Goal: Communication & Community: Answer question/provide support

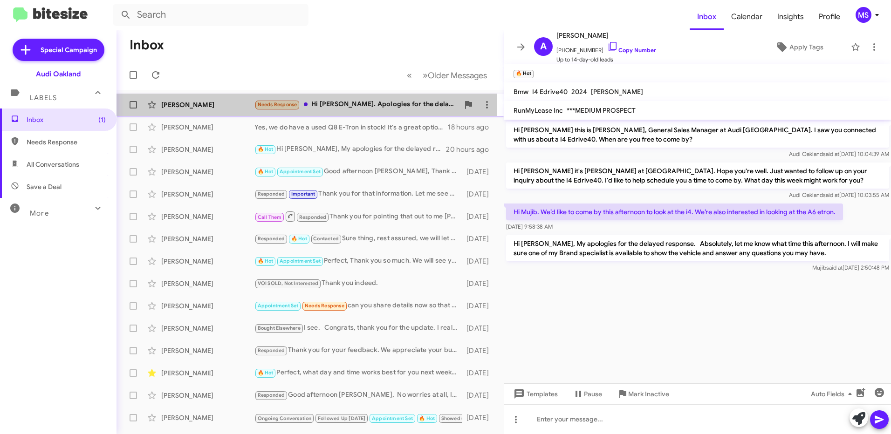
click at [231, 102] on div "[PERSON_NAME]" at bounding box center [207, 104] width 93 height 9
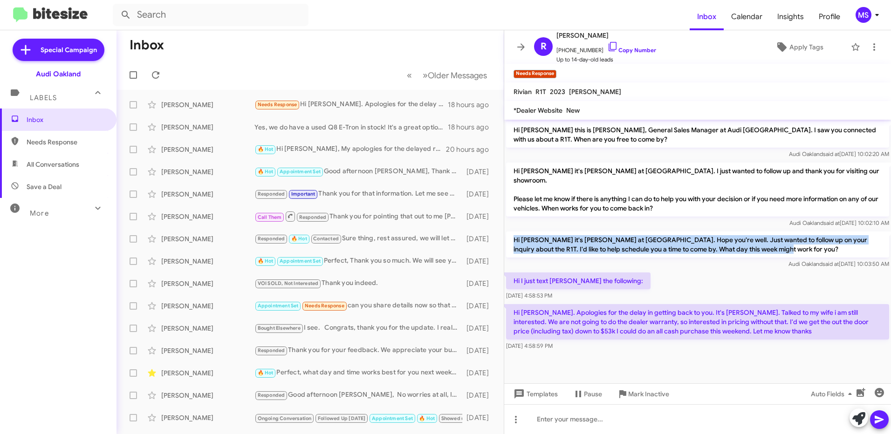
drag, startPoint x: 761, startPoint y: 241, endPoint x: 511, endPoint y: 231, distance: 249.4
click at [511, 231] on p "Hi [PERSON_NAME] it's [PERSON_NAME] at [GEOGRAPHIC_DATA]. Hope you're well. Jus…" at bounding box center [697, 244] width 383 height 26
copy p "Hi [PERSON_NAME] it's [PERSON_NAME] at [GEOGRAPHIC_DATA]. Hope you're well. Jus…"
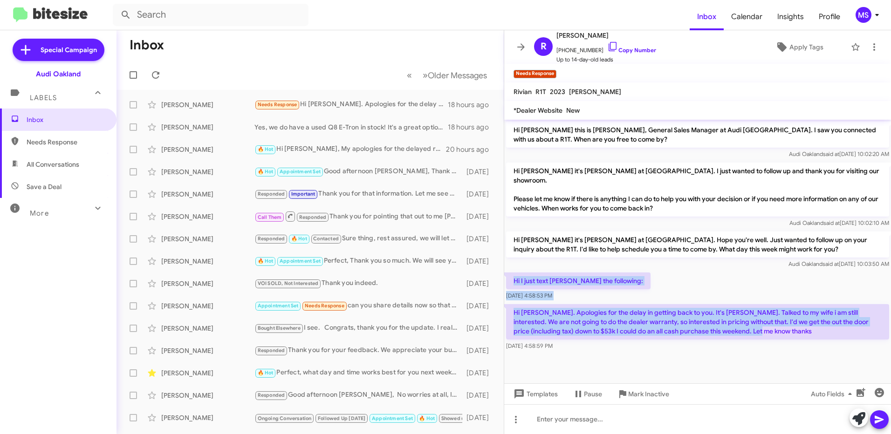
drag, startPoint x: 736, startPoint y: 329, endPoint x: 515, endPoint y: 265, distance: 230.3
click at [515, 265] on div "Hi [PERSON_NAME] this is [PERSON_NAME], General Sales Manager at Audi [GEOGRAPH…" at bounding box center [697, 236] width 387 height 233
copy div "Hi I just text [PERSON_NAME] the following: [DATE] 4:58:53 PM Hi [PERSON_NAME].…"
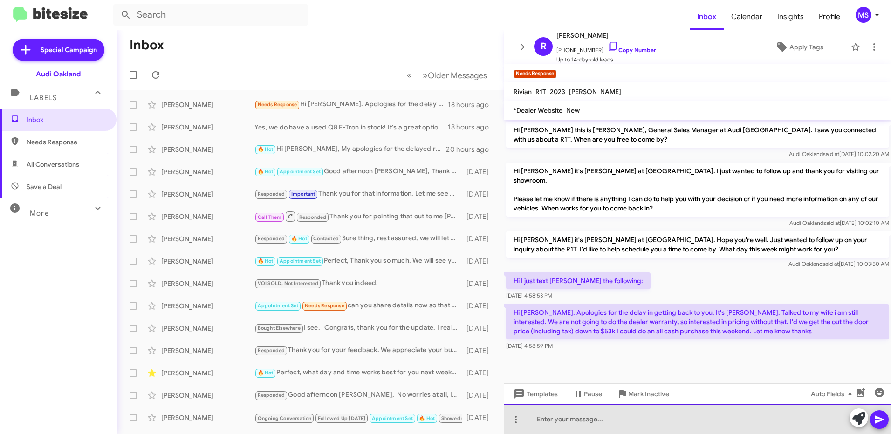
click at [628, 416] on div at bounding box center [697, 419] width 387 height 30
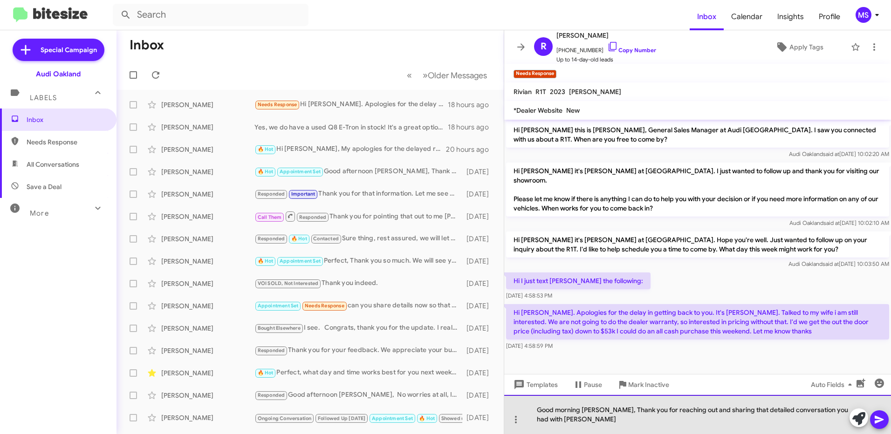
click at [623, 425] on div "Good morning [PERSON_NAME], Thank you for reaching out and sharing that detaile…" at bounding box center [697, 414] width 387 height 39
click at [631, 419] on div "Good morning [PERSON_NAME], Thank you for reaching out and sharing that detaile…" at bounding box center [697, 414] width 387 height 39
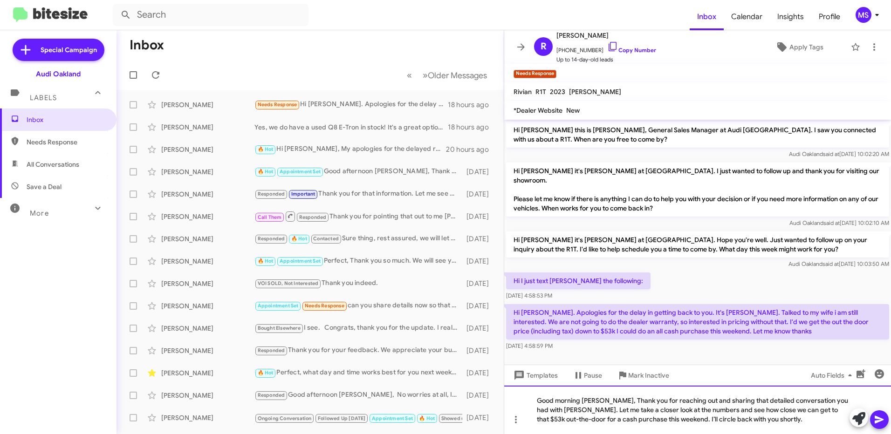
click at [766, 429] on div "Good morning [PERSON_NAME], Thank you for reaching out and sharing that detaile…" at bounding box center [697, 410] width 387 height 48
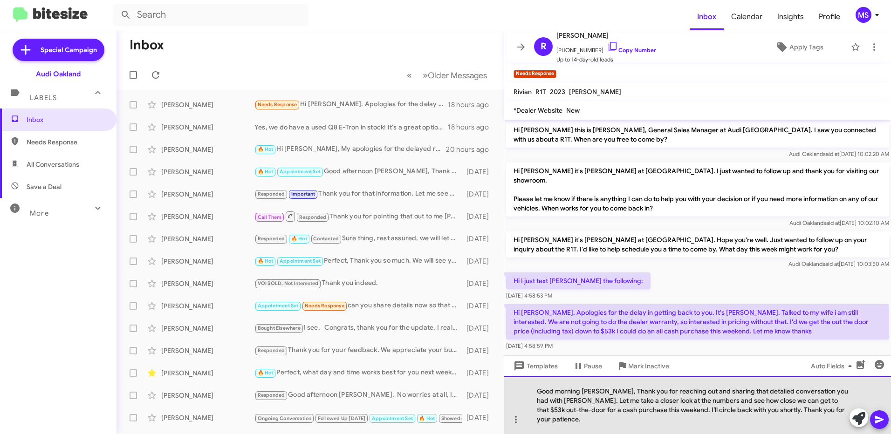
click at [845, 419] on div "Good morning [PERSON_NAME], Thank you for reaching out and sharing that detaile…" at bounding box center [697, 405] width 387 height 58
drag, startPoint x: 655, startPoint y: 418, endPoint x: 708, endPoint y: 408, distance: 53.5
click at [708, 408] on div "Good morning [PERSON_NAME], Thank you for reaching out and sharing that detaile…" at bounding box center [697, 405] width 387 height 58
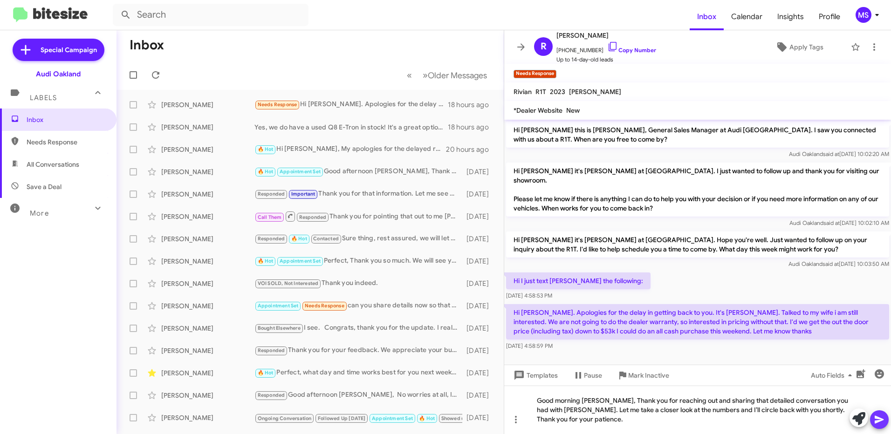
click at [881, 423] on icon at bounding box center [878, 419] width 11 height 11
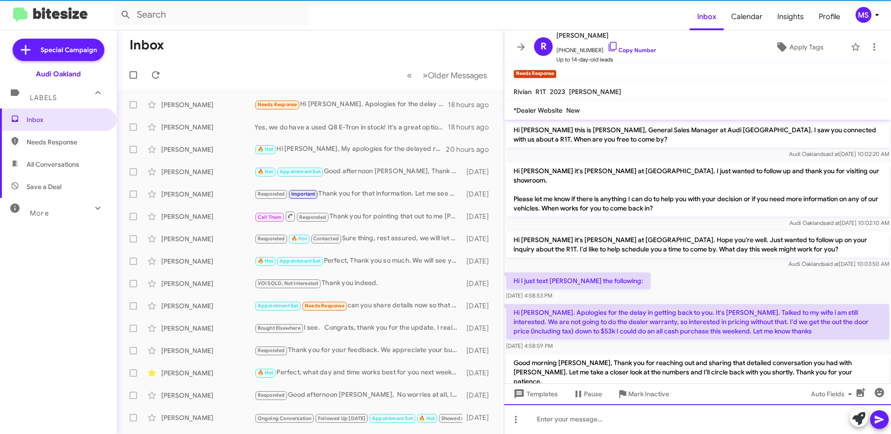
scroll to position [15, 0]
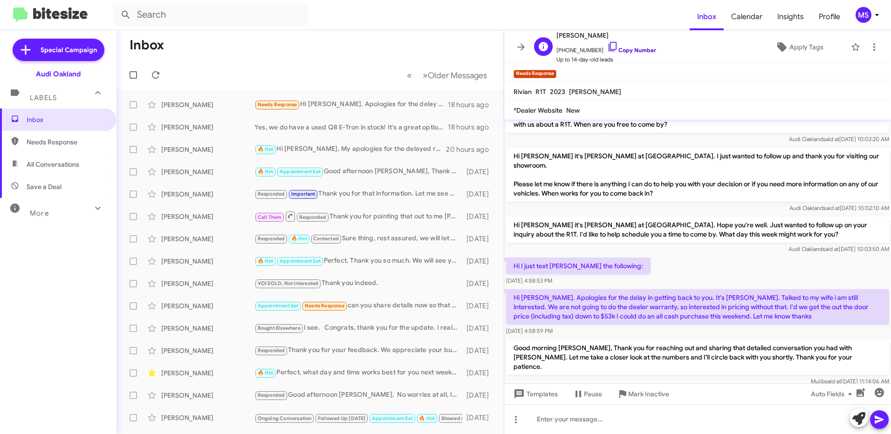
click at [639, 49] on link "Copy Number" at bounding box center [631, 50] width 49 height 7
